Goal: Complete application form

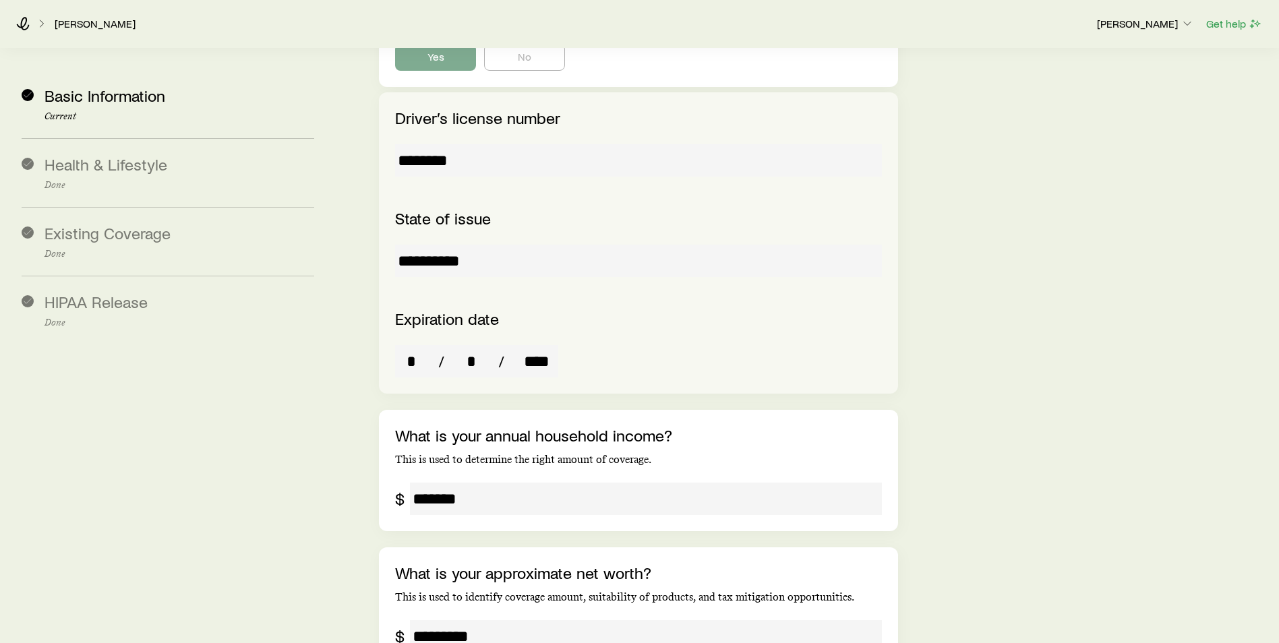
scroll to position [2253, 0]
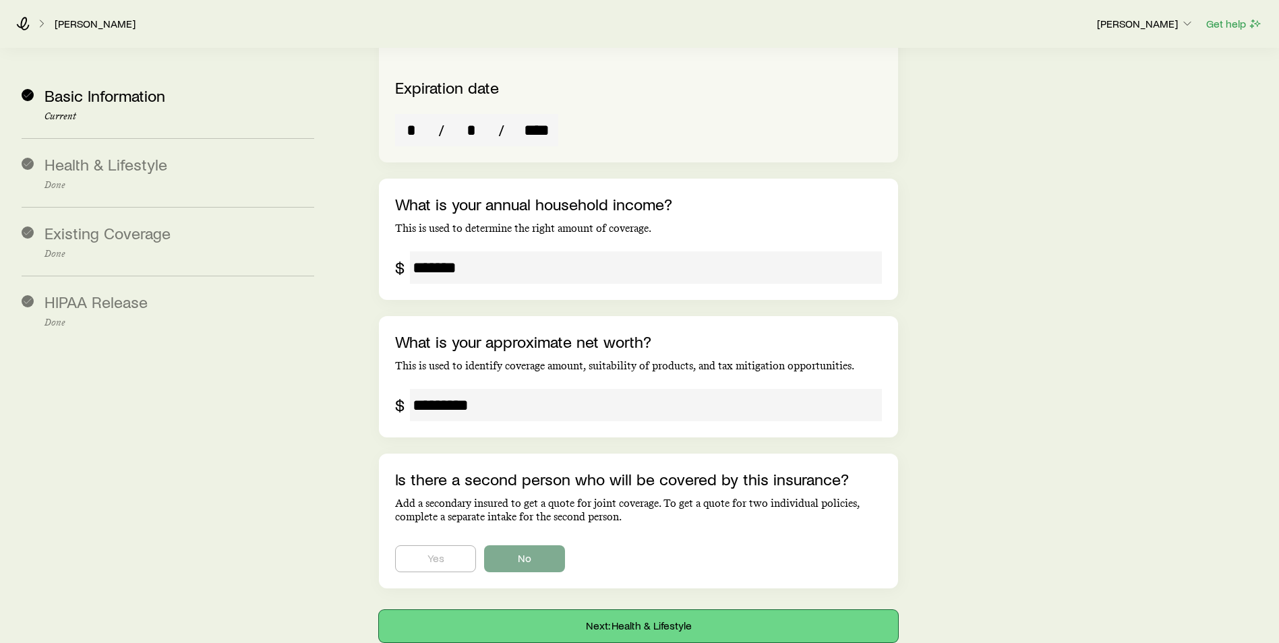
click at [502, 610] on button "Next: Health & Lifestyle" at bounding box center [638, 626] width 519 height 32
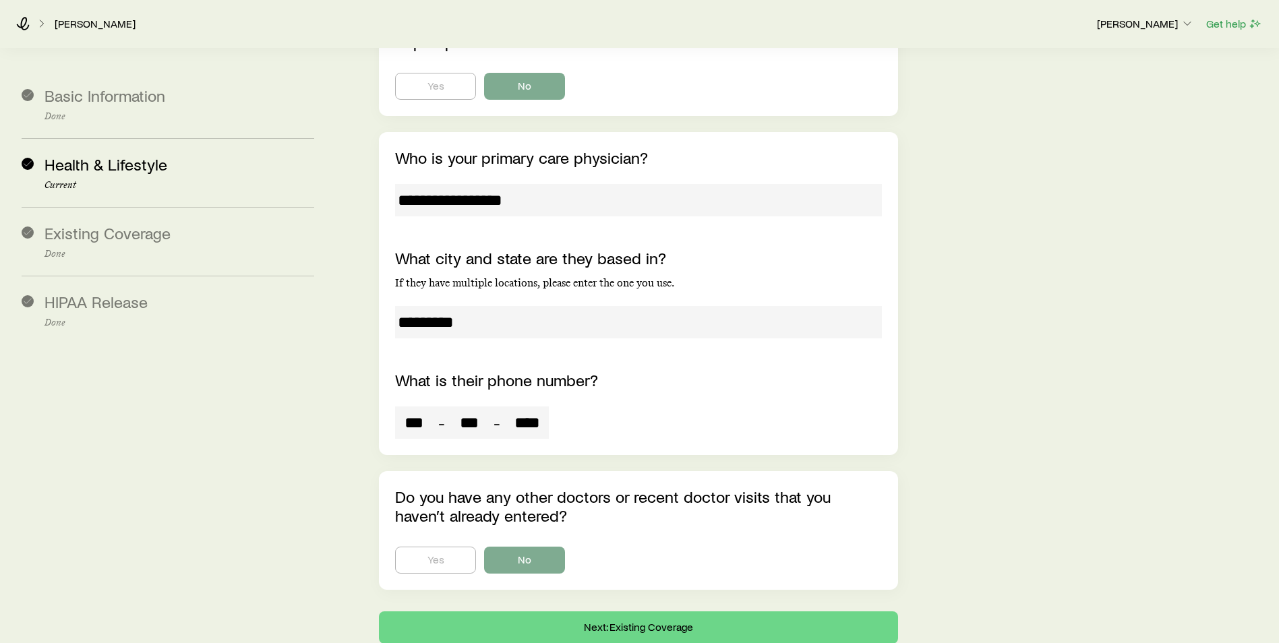
scroll to position [7337, 0]
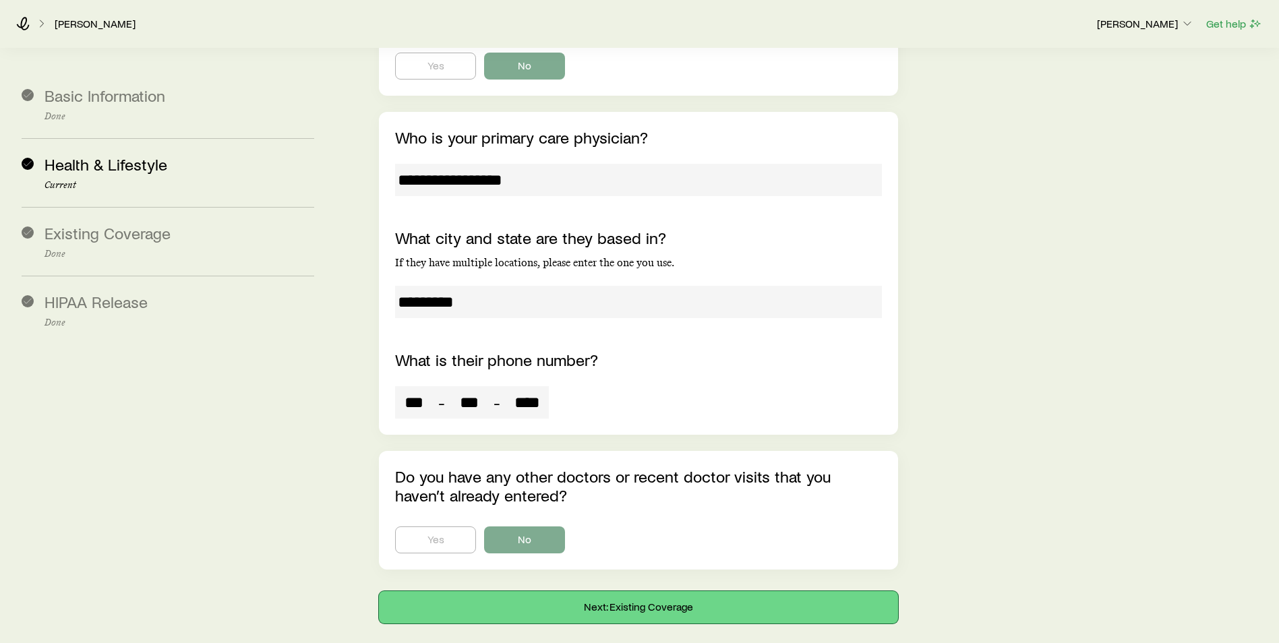
click at [517, 591] on button "Next: Existing Coverage" at bounding box center [638, 607] width 519 height 32
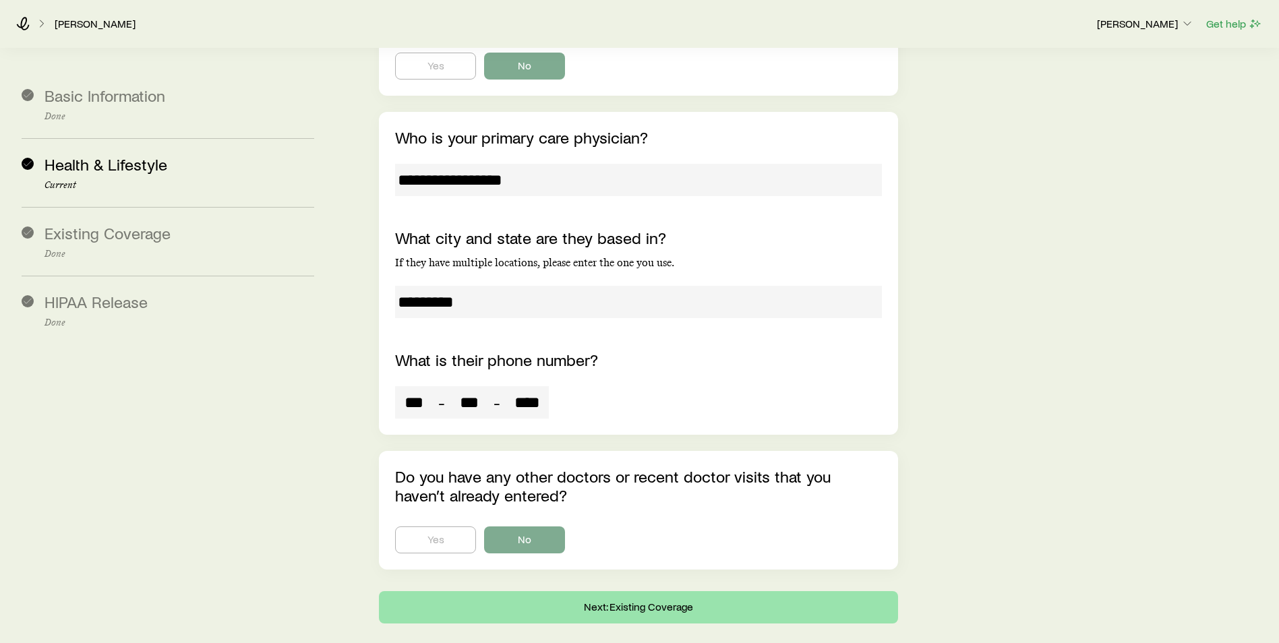
scroll to position [0, 0]
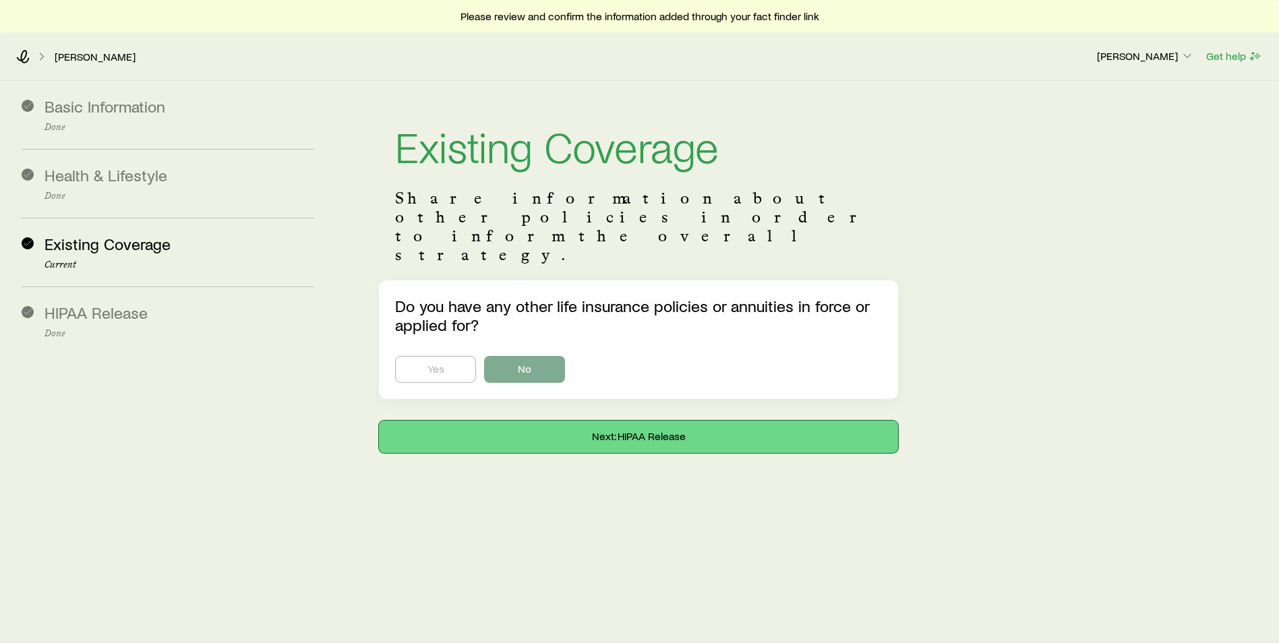
click at [545, 421] on button "Next: HIPAA Release" at bounding box center [638, 437] width 519 height 32
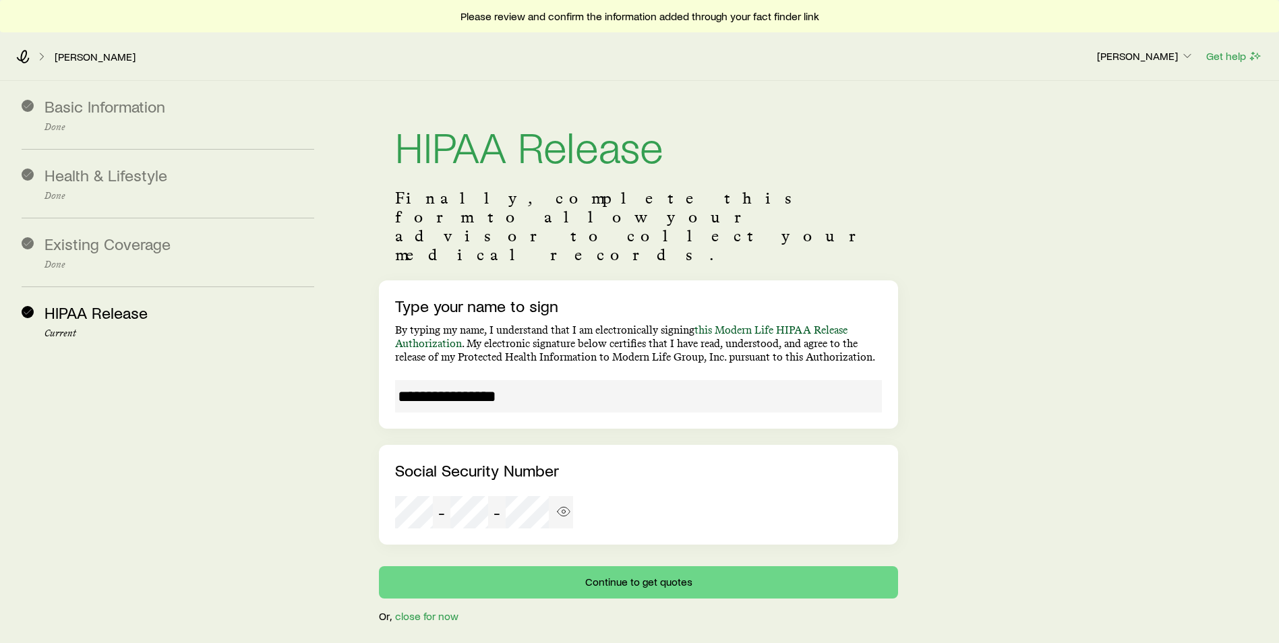
scroll to position [32, 0]
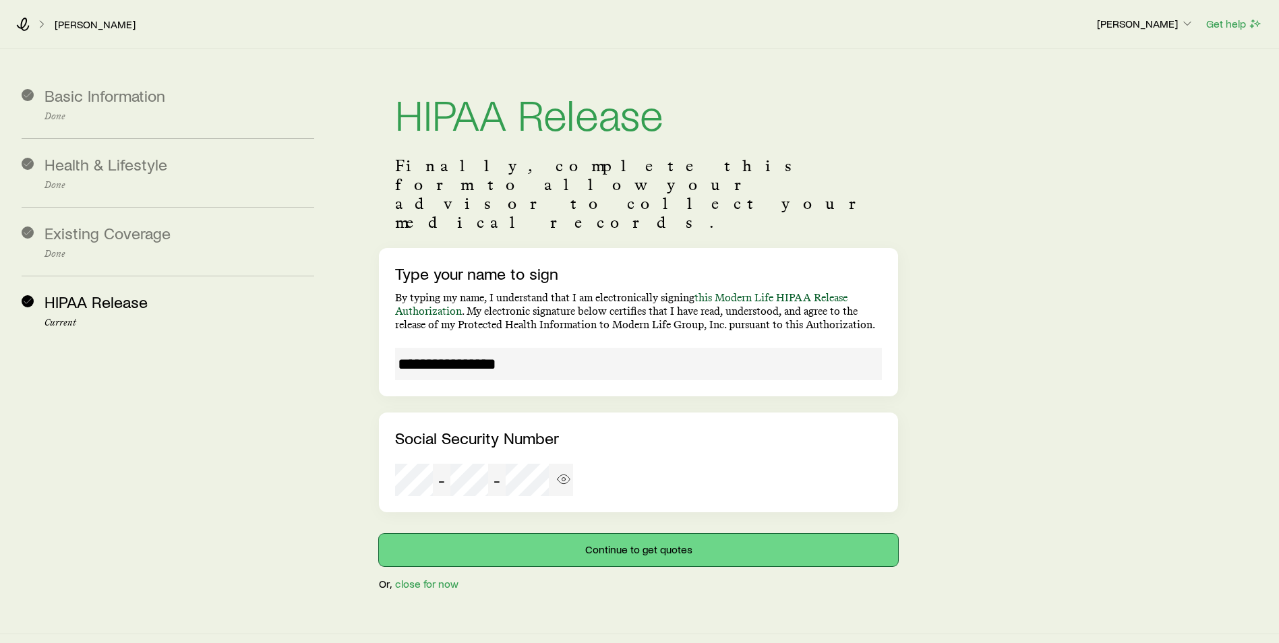
click at [548, 534] on button "Continue to get quotes" at bounding box center [638, 550] width 519 height 32
